Goal: Task Accomplishment & Management: Manage account settings

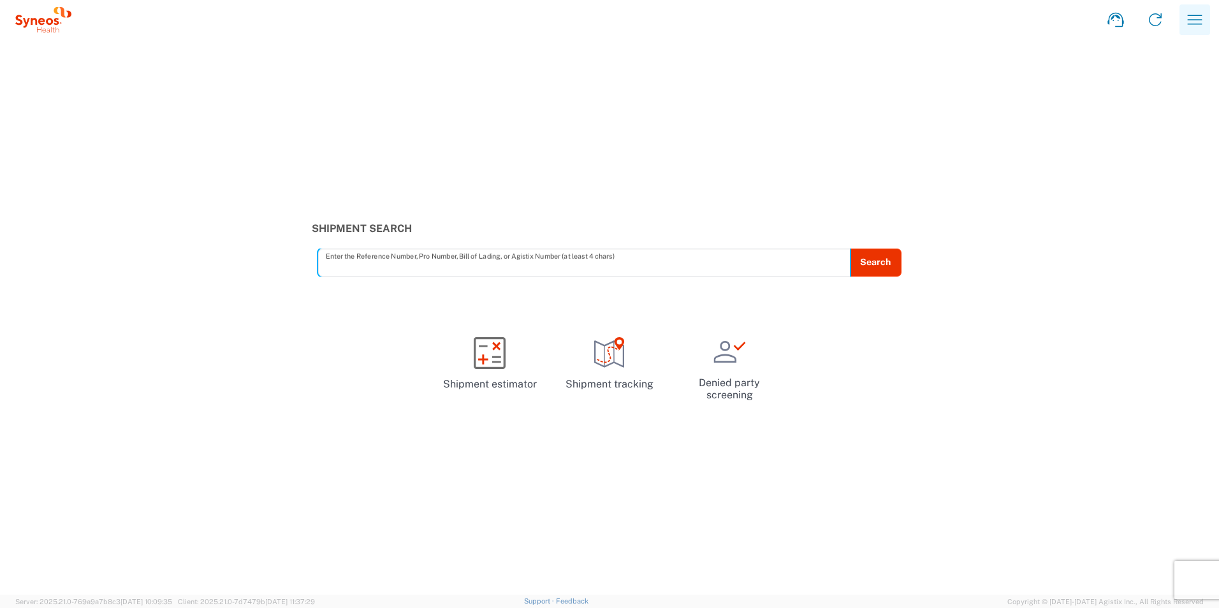
click at [1194, 26] on icon "button" at bounding box center [1195, 20] width 20 height 20
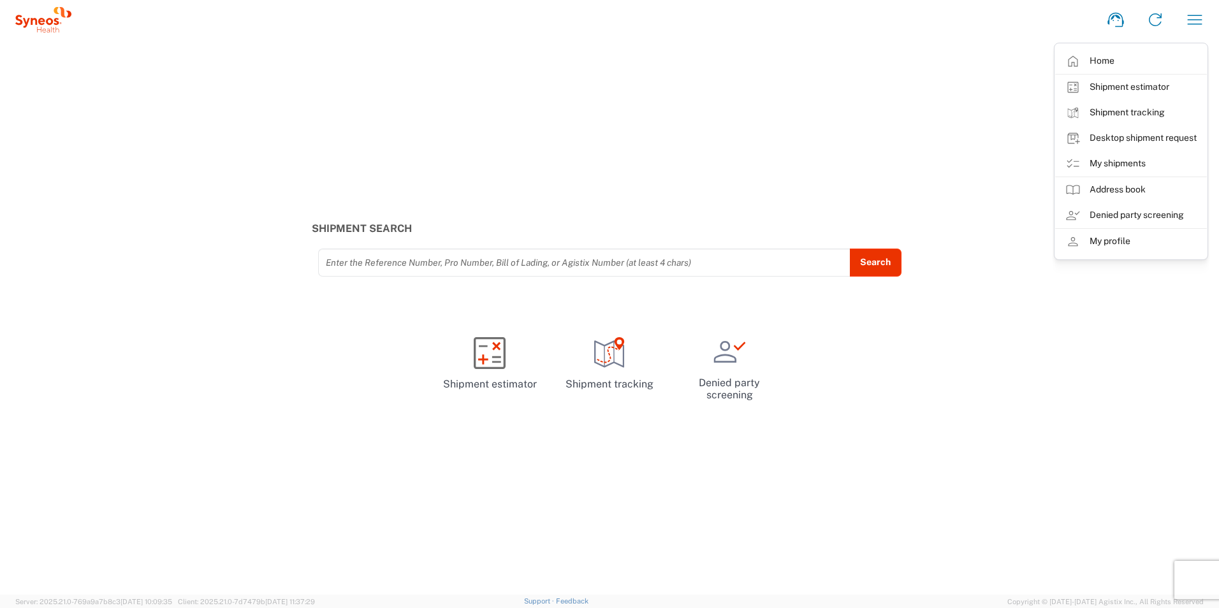
drag, startPoint x: 1115, startPoint y: 247, endPoint x: 1120, endPoint y: 280, distance: 33.5
click at [1115, 247] on link "My profile" at bounding box center [1131, 242] width 152 height 26
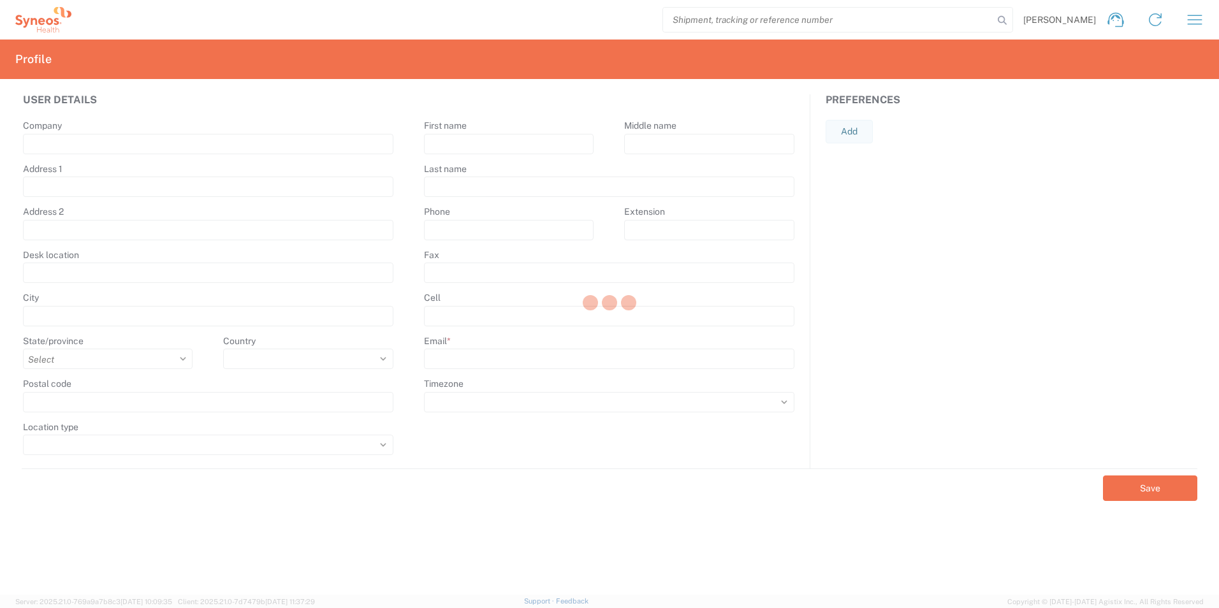
type input "Syneos Health"
type input "Starine Novaka 23"
type input "Belgrade"
select select
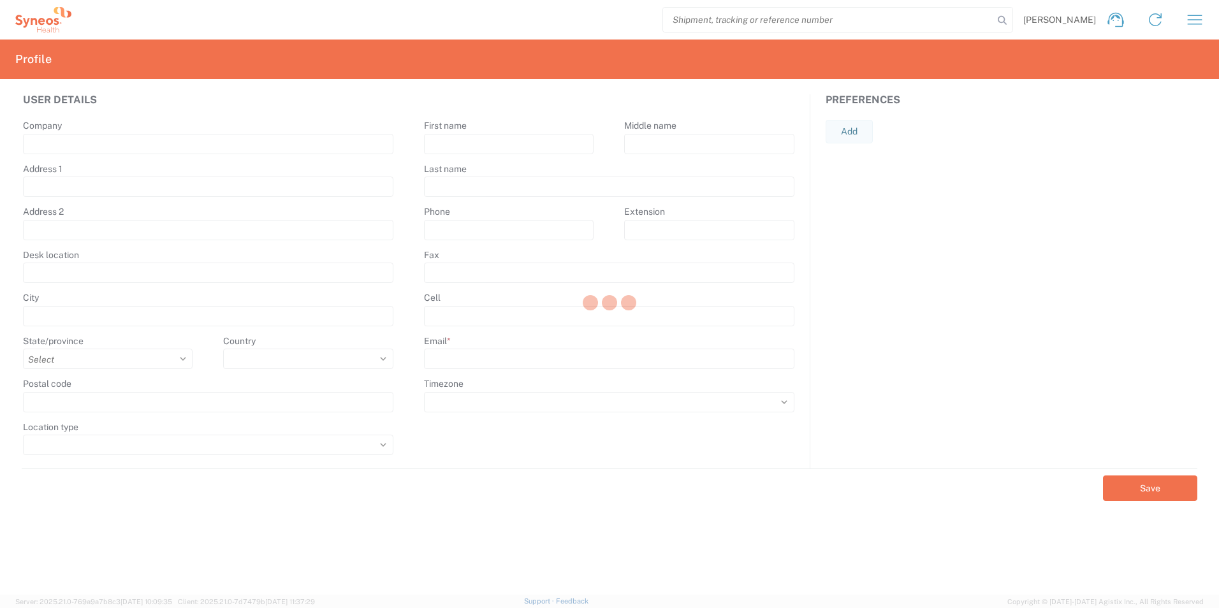
type input "11060"
select select
type input "Milena"
type input "Govedarica"
type input "milena.govedarica@syneoshealth.com"
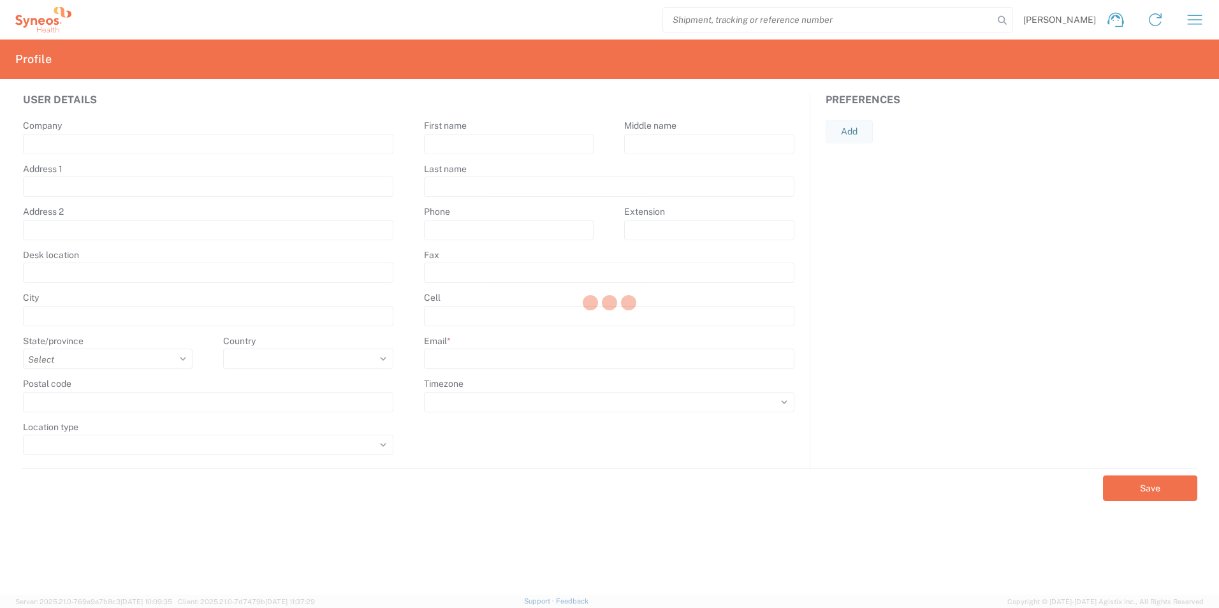
select select
